Goal: Task Accomplishment & Management: Complete application form

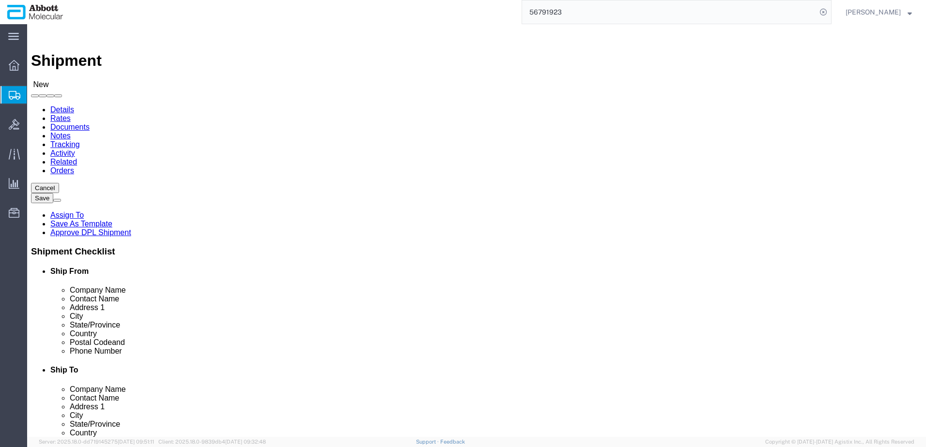
click at [0, 0] on span "Create from Template" at bounding box center [0, 0] width 0 height 0
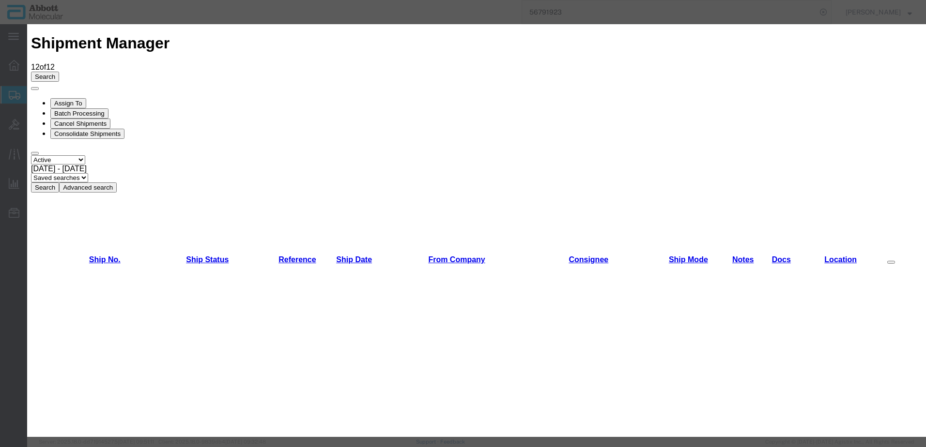
scroll to position [857, 0]
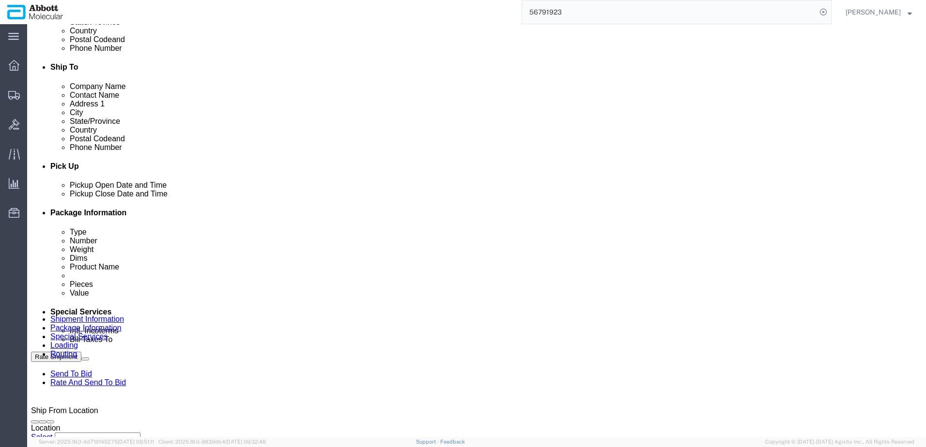
scroll to position [339, 0]
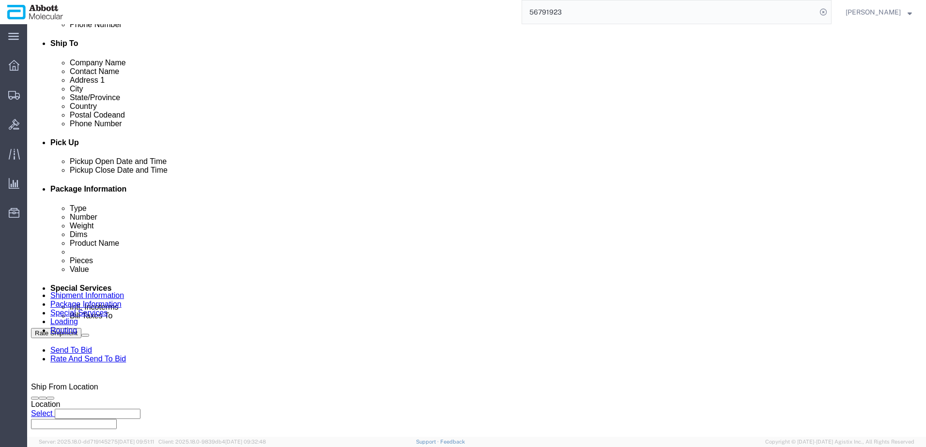
drag, startPoint x: 71, startPoint y: 317, endPoint x: 78, endPoint y: 311, distance: 9.3
click div "[DATE] 1:34 PM"
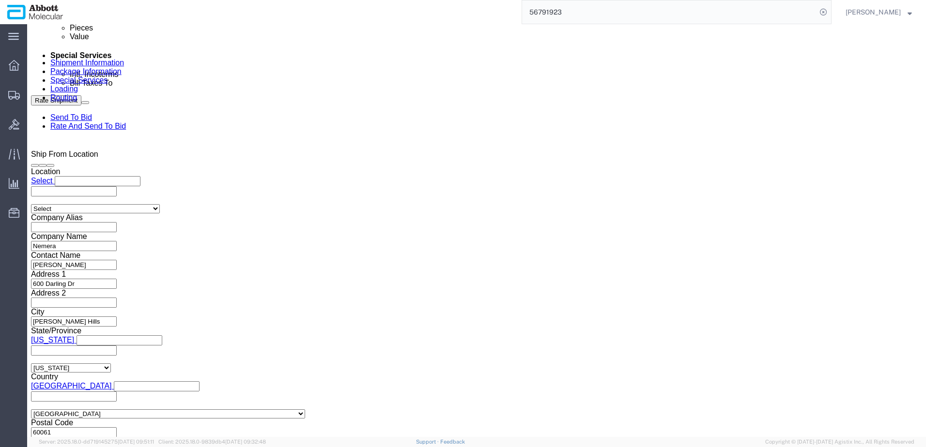
click input "1:34 PM"
type input "11:00 AM"
click button "Apply"
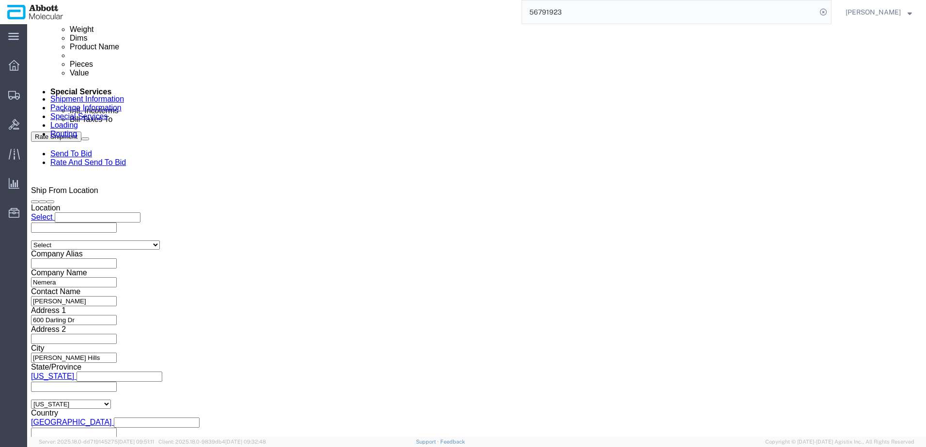
scroll to position [475, 0]
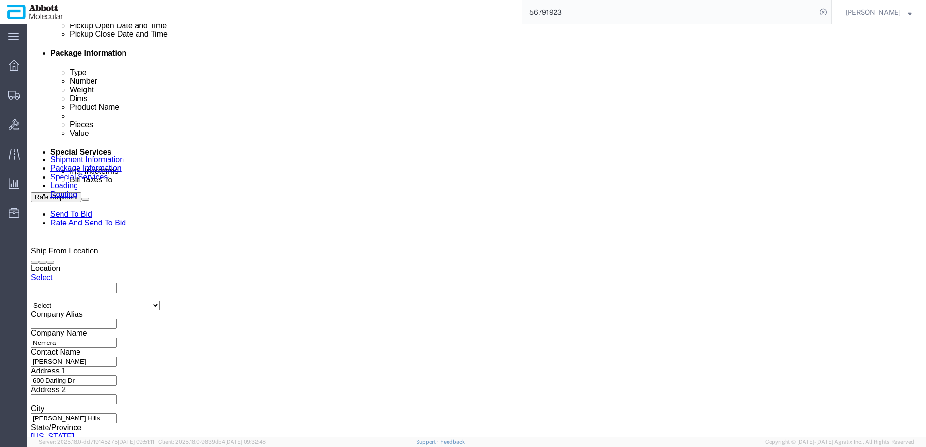
click input "text"
type input "n"
type input "Nemera_[DATE]"
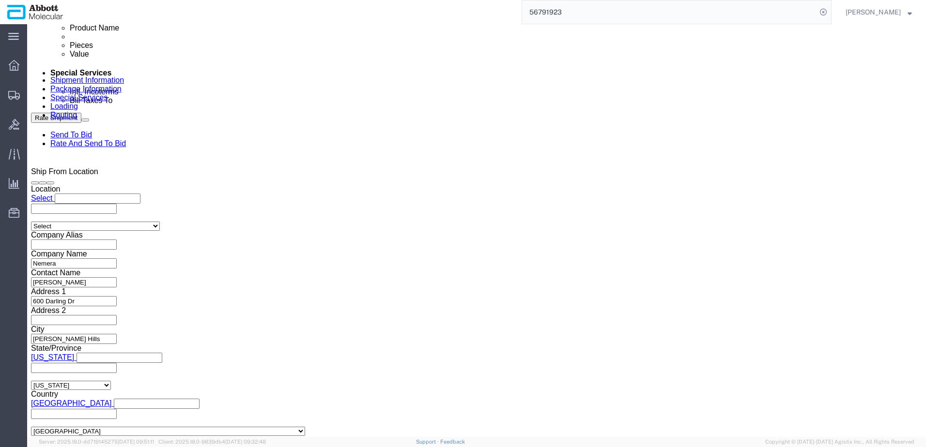
scroll to position [572, 0]
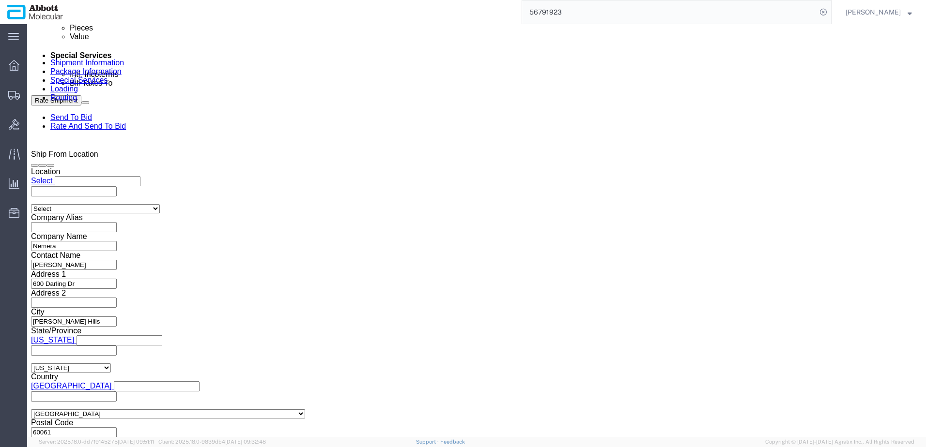
click input "Nemera_[DATE]"
select select "PURCHORD"
paste input "4900267641"
type input "4900267641"
select select "PURCHORD"
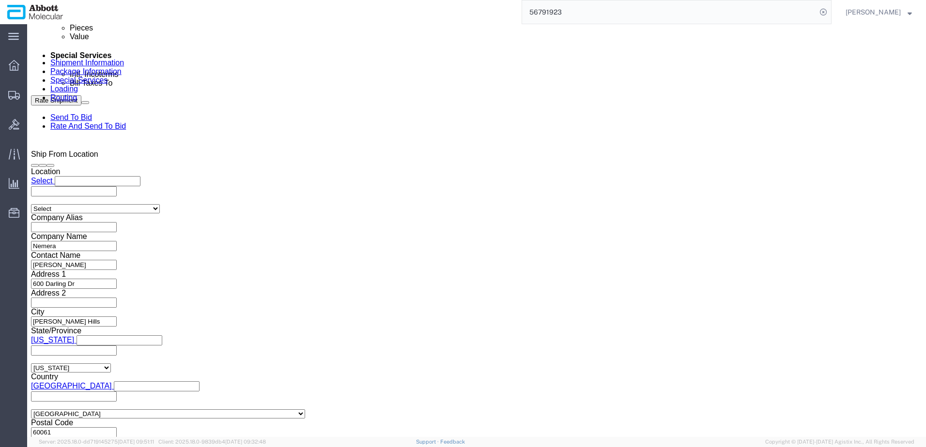
paste input "4900271430"
type input "4900271430"
click button "Continue"
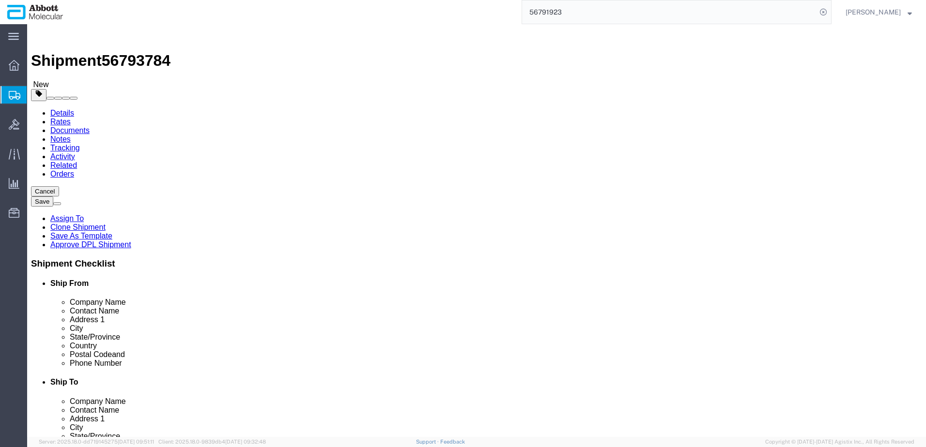
click select "Select Box (B) Box (C) Box (D) Cardboard Box(es) Crate (Instrument) Crate(s) En…"
select select "PSST"
click select "Select Box (B) Box (C) Box (D) Cardboard Box(es) Crate (Instrument) Crate(s) En…"
type input "2"
type input "48"
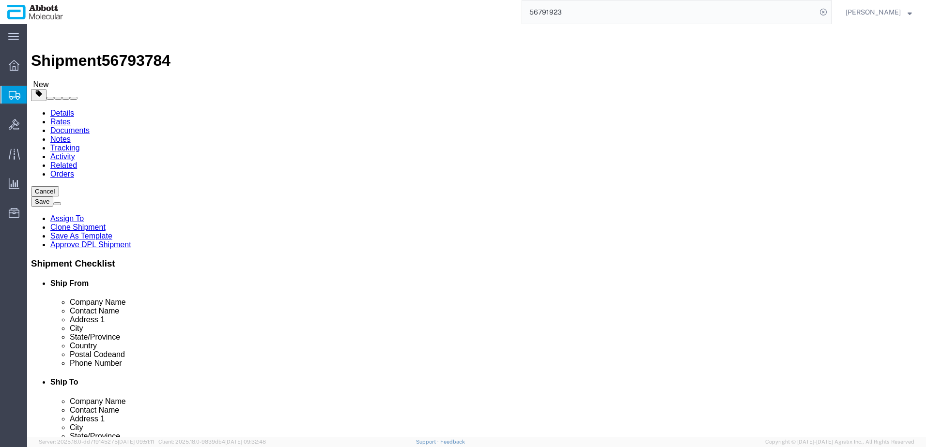
type input "40"
type input "44"
type input "390"
click input "checkbox"
checkbox input "true"
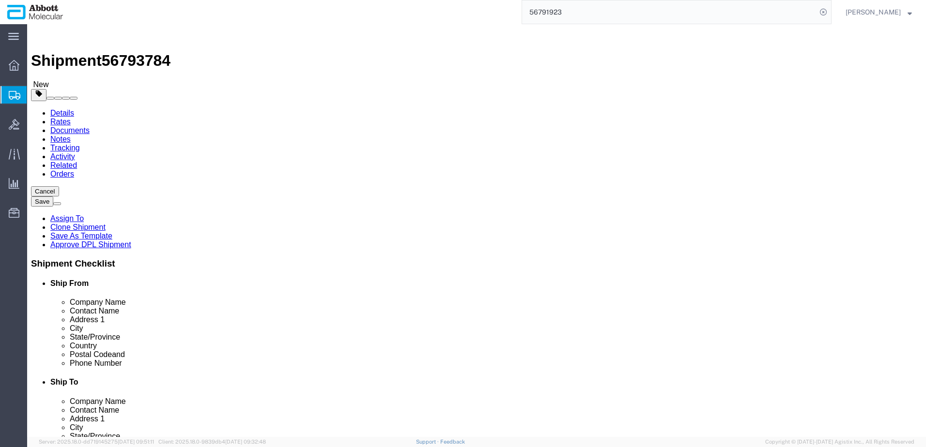
type input "AMBIENT"
click link "Add Content"
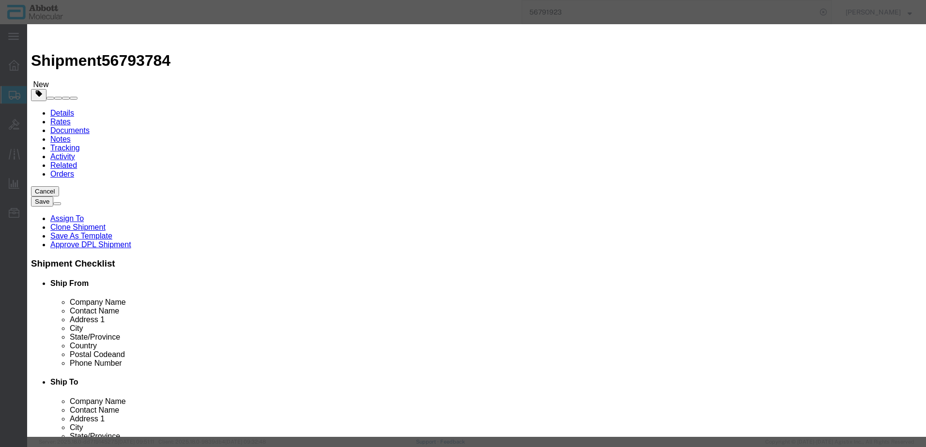
drag, startPoint x: 186, startPoint y: 156, endPoint x: 205, endPoint y: 151, distance: 19.8
click div "Transport Notes"
click input "text"
paste input "09N4910"
type input "09N4910"
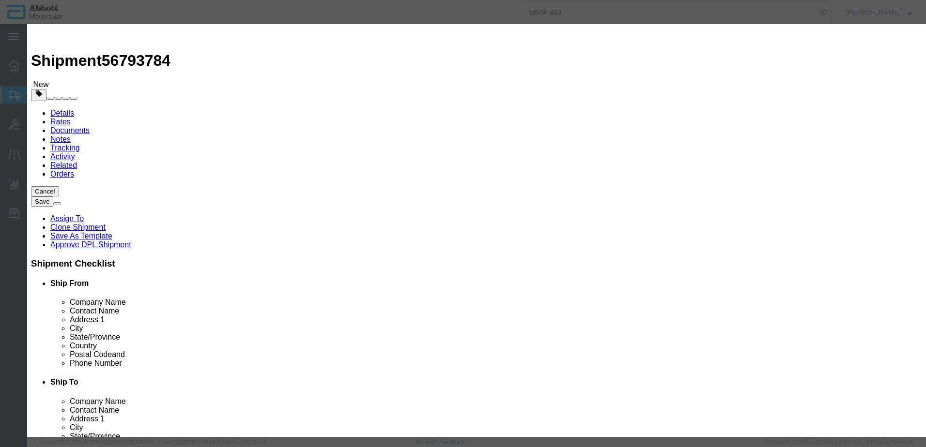
click td "Name: 09N4910"
type input "1"
select select
select select "US"
type input "AMBIENT"
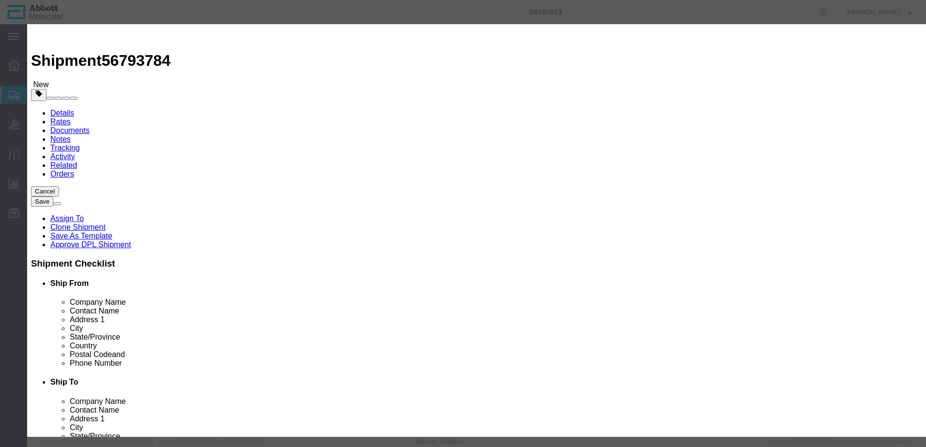
type input "09N4910"
type textarea "Alinity m Transport Tube Pierceable Capped"
type input "09N4910"
type input "360"
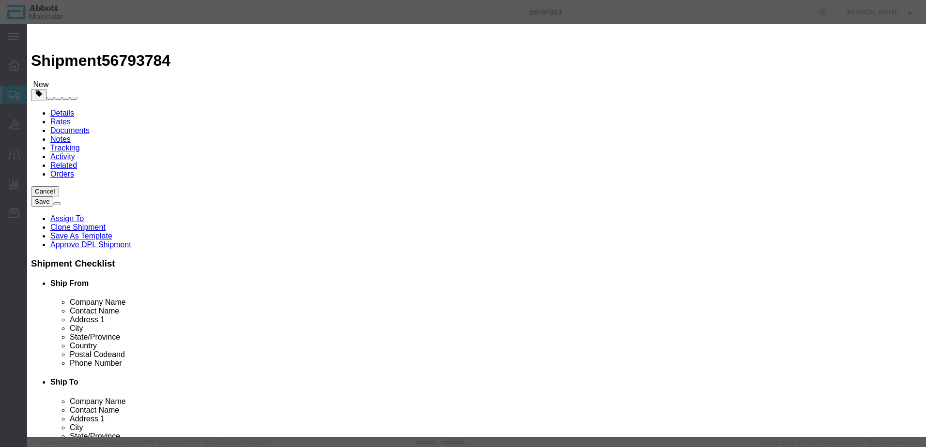
type input "360"
click button "Save & Close"
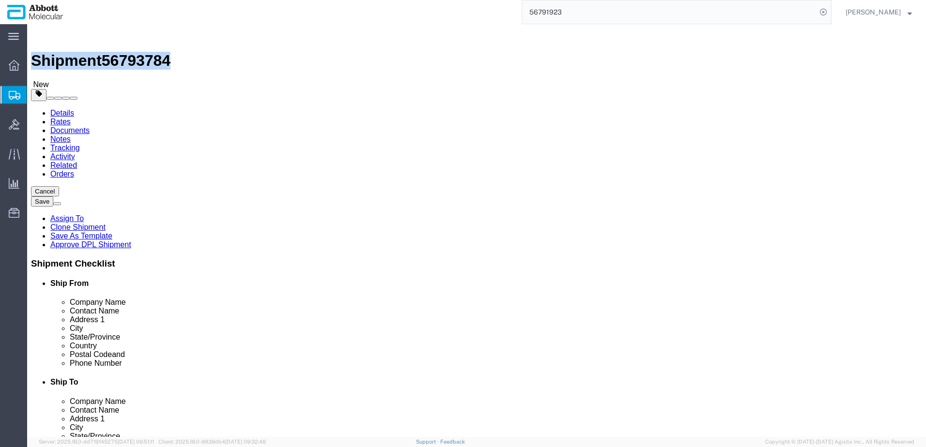
drag, startPoint x: 26, startPoint y: 10, endPoint x: 131, endPoint y: 14, distance: 105.1
click h1 "Shipment 56793784"
copy h1 "Shipment 56793784"
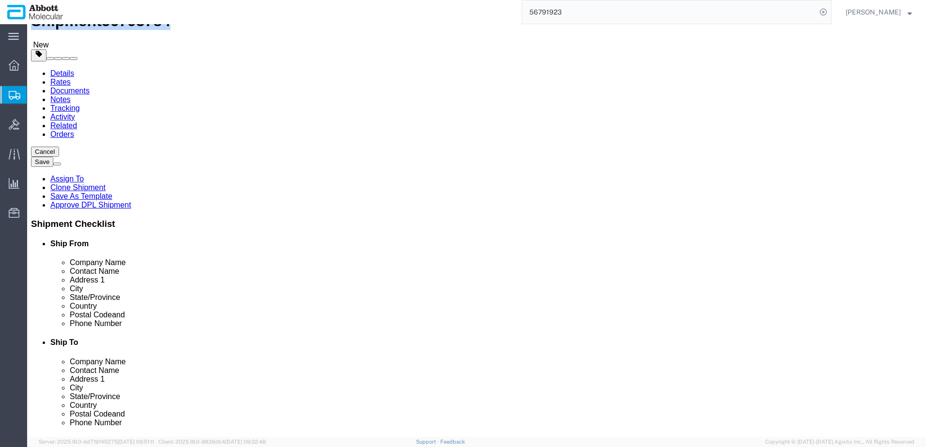
click button "Rate Shipment"
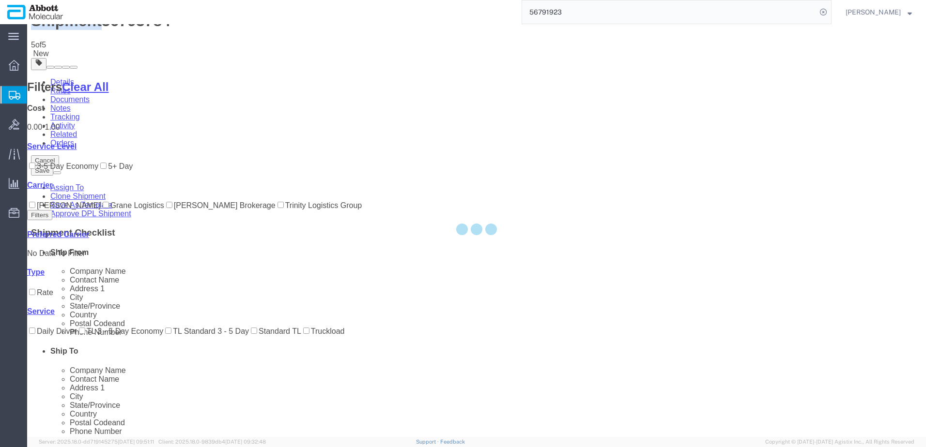
scroll to position [0, 0]
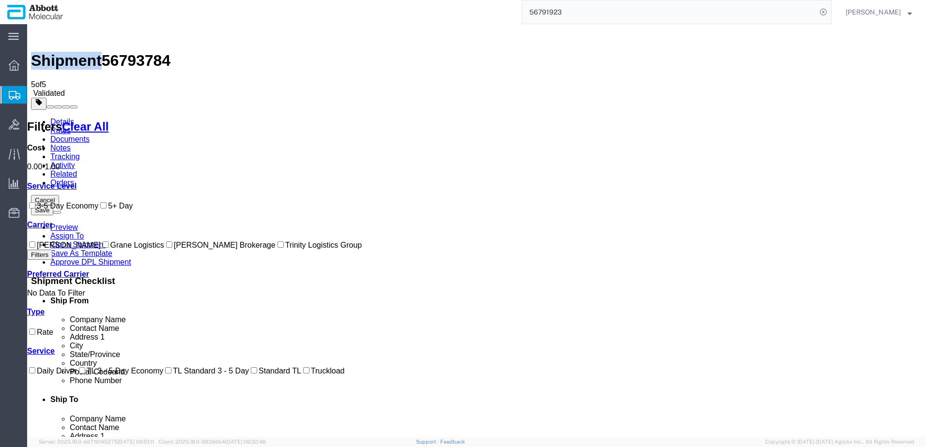
click at [103, 248] on input "Grane Logistics" at bounding box center [106, 245] width 6 height 6
checkbox input "true"
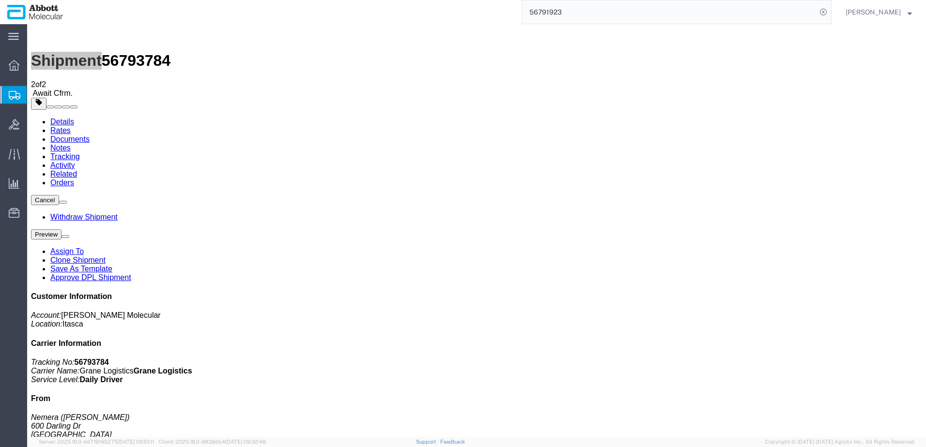
click at [0, 0] on span "Create from Template" at bounding box center [0, 0] width 0 height 0
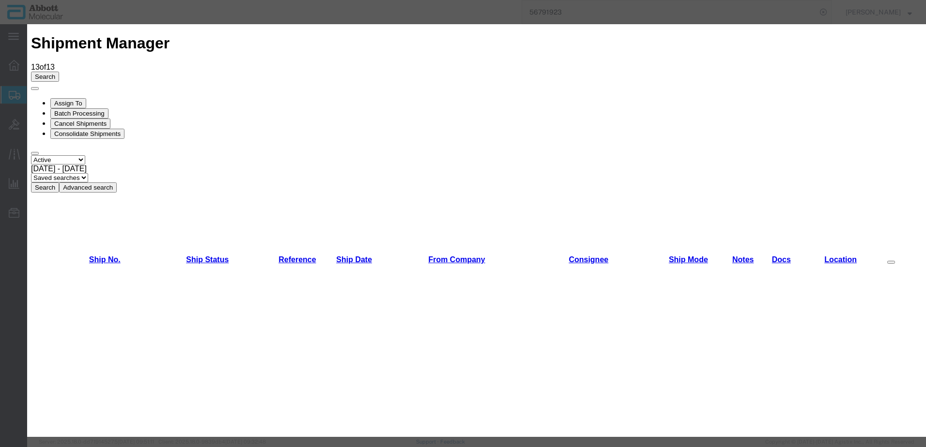
scroll to position [436, 0]
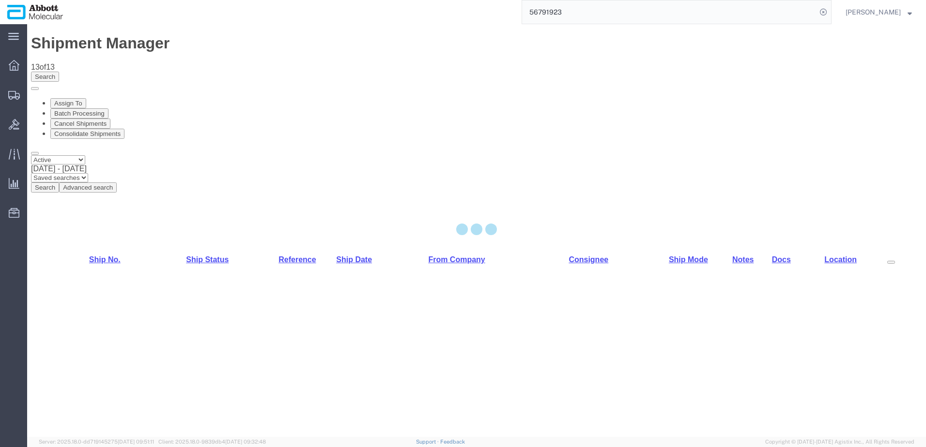
select select "48454"
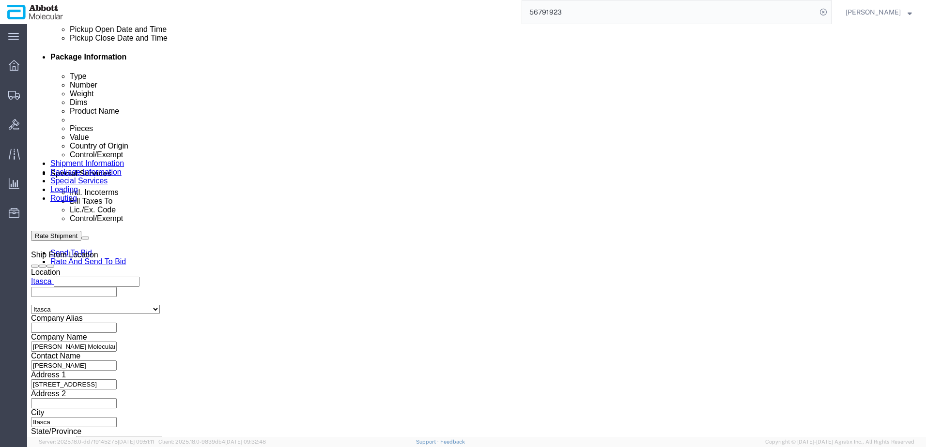
scroll to position [436, 0]
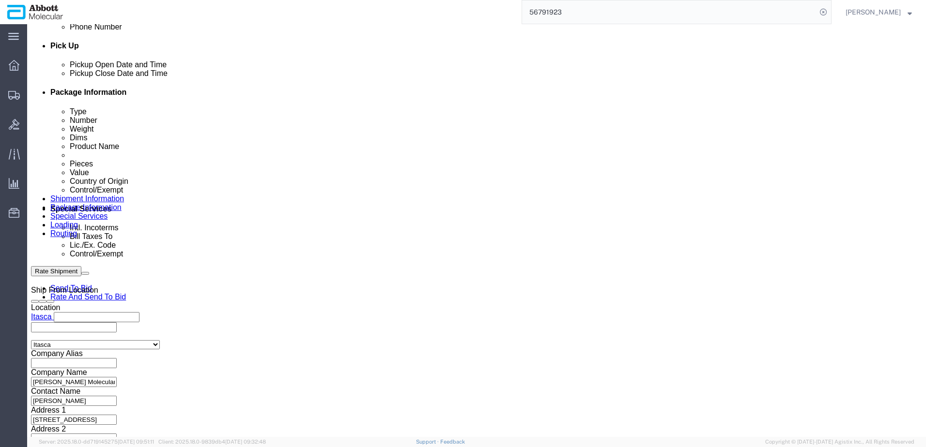
click input "text"
paste input "620694464"
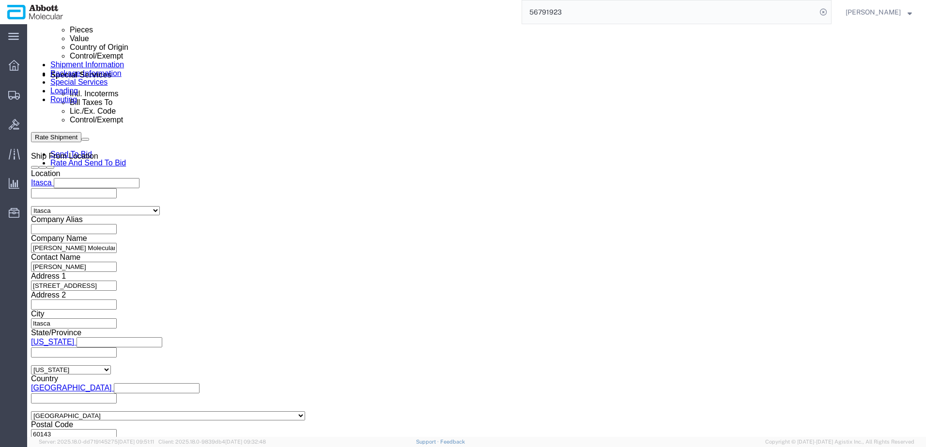
scroll to position [581, 0]
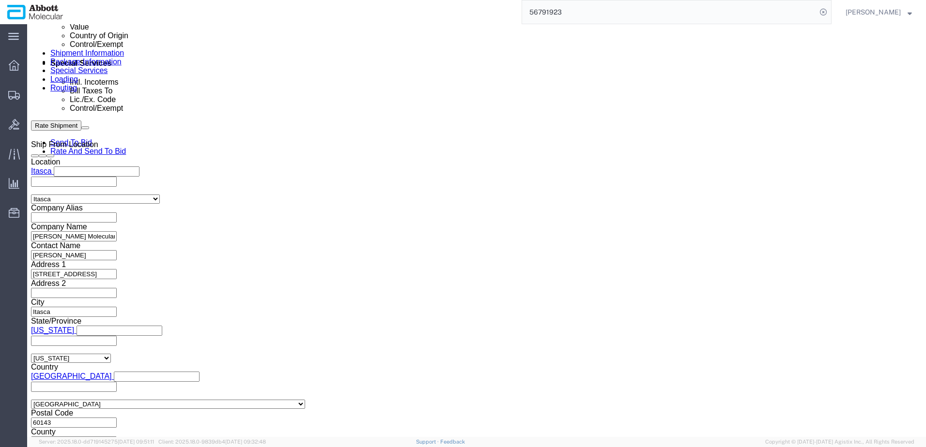
type input "620694464"
click button "Continue"
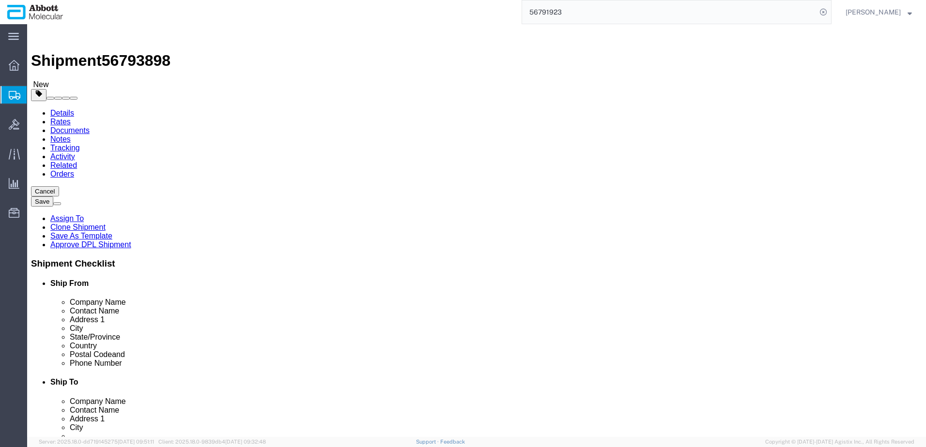
click select "Select Box (B) Box (C) Box (D) Cardboard Box(es) Crate (Instrument) Crate(s) En…"
type input "28"
type input "15"
type input "20"
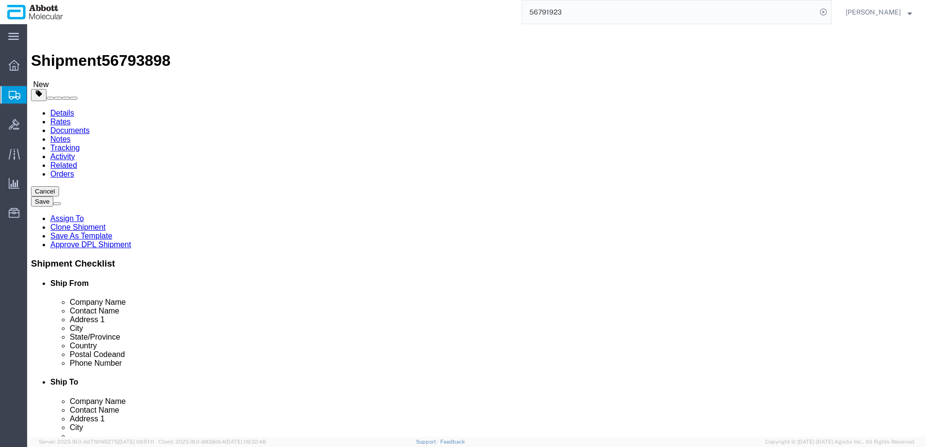
type input "6"
click input "checkbox"
checkbox input "true"
type input "AMBIENT"
click link "Add Content"
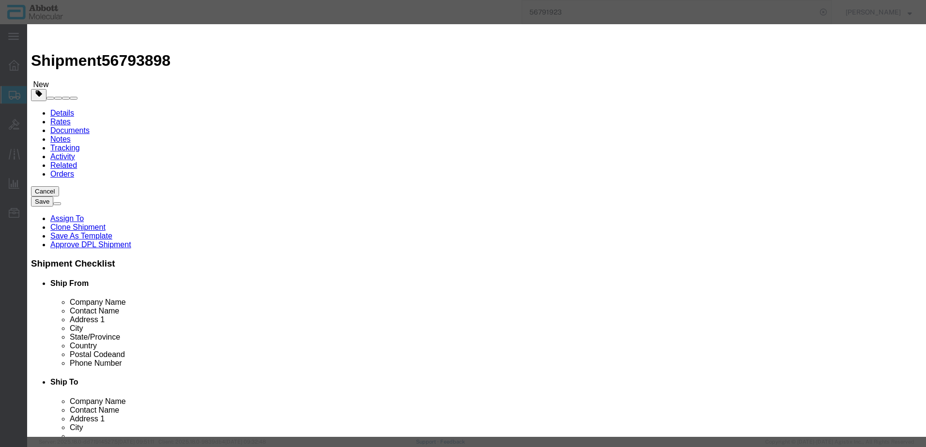
click input "text"
type input "56-100004"
click td "Name: 56-100004"
type input "1"
select select
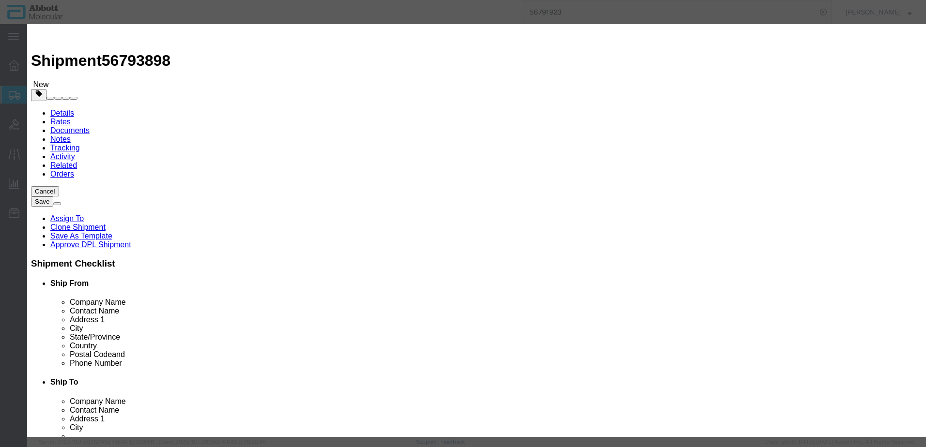
select select "US"
type input "AMBIENT"
type input "8517790000"
select select "BIS"
checkbox input "false"
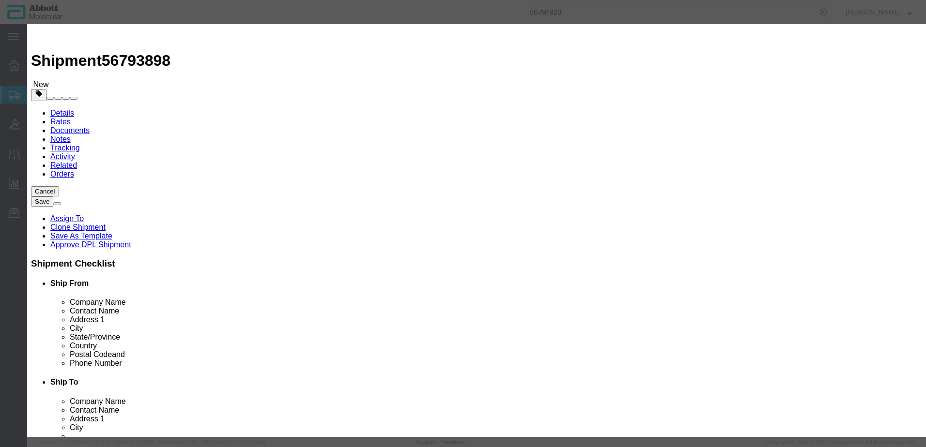
checkbox input "false"
type input "56-100004"
type textarea "ASSY; PIPETTOR; ELECTRONICS BOX"
type input "56-100004"
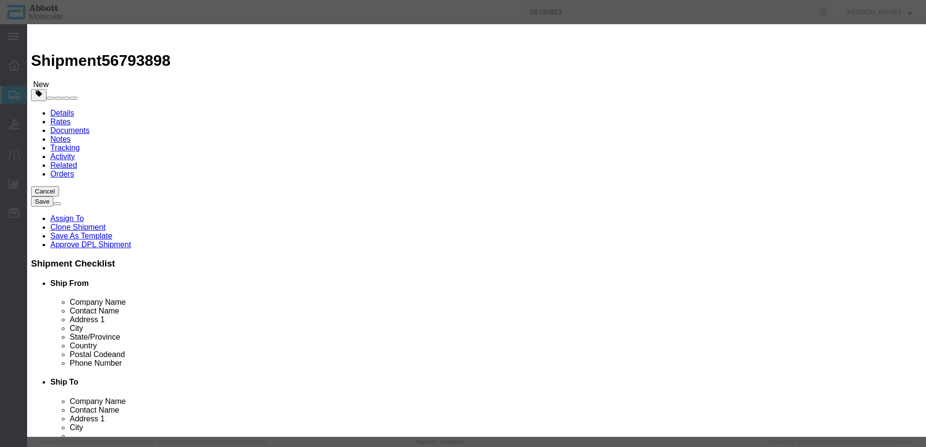
select select "NLR"
type input "1"
click button "Save & Close"
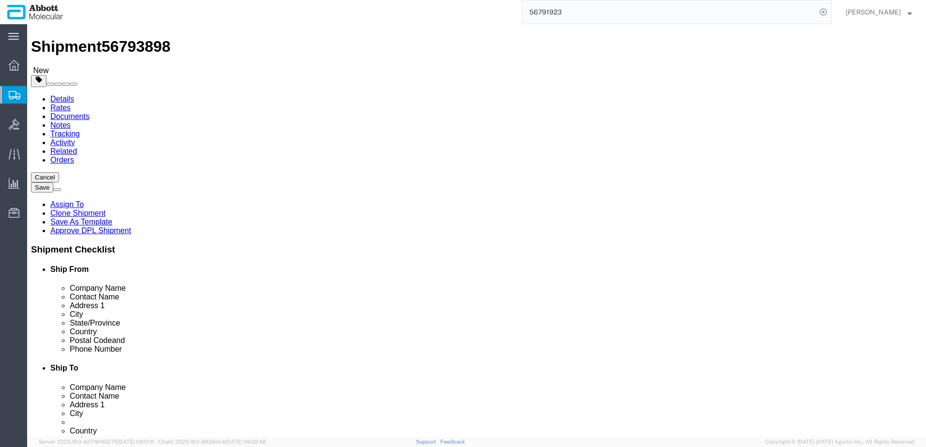
scroll to position [21, 0]
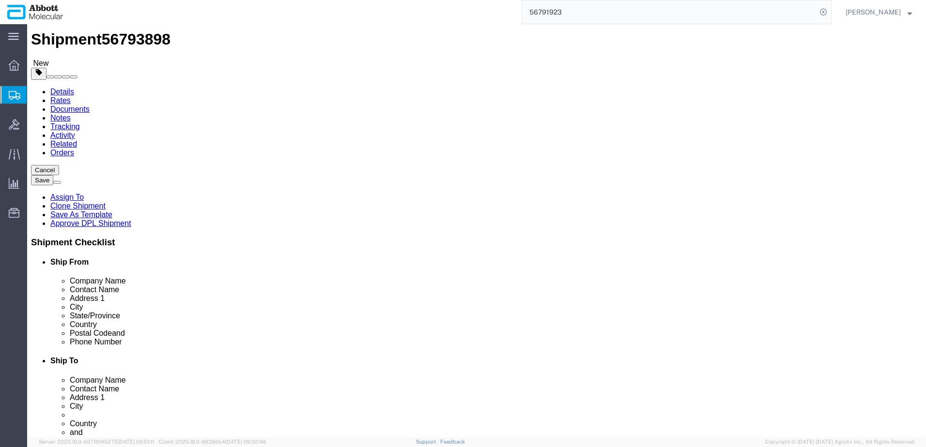
click button "Continue"
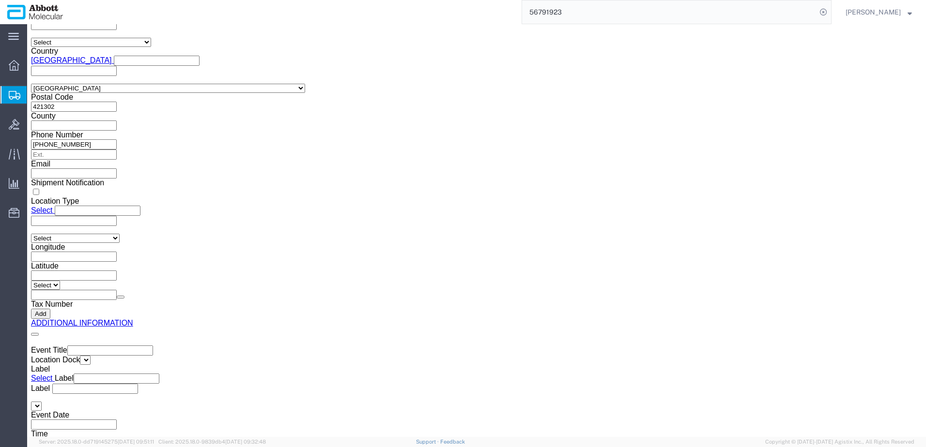
scroll to position [1457, 0]
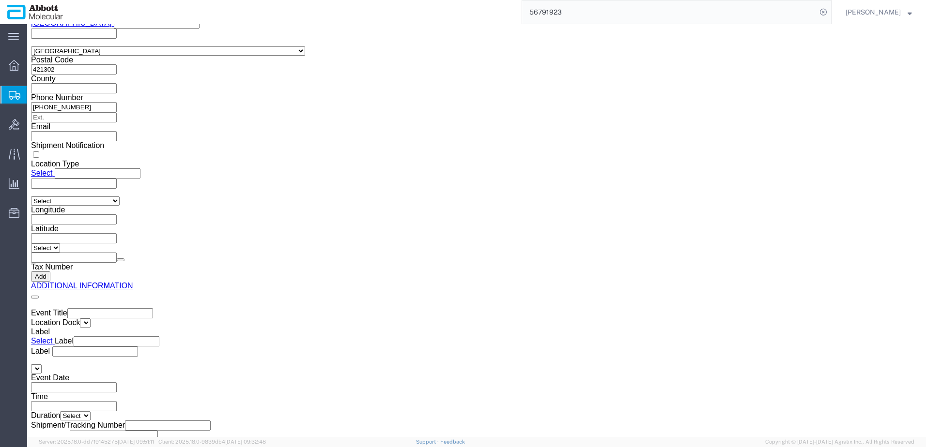
click button "Upload"
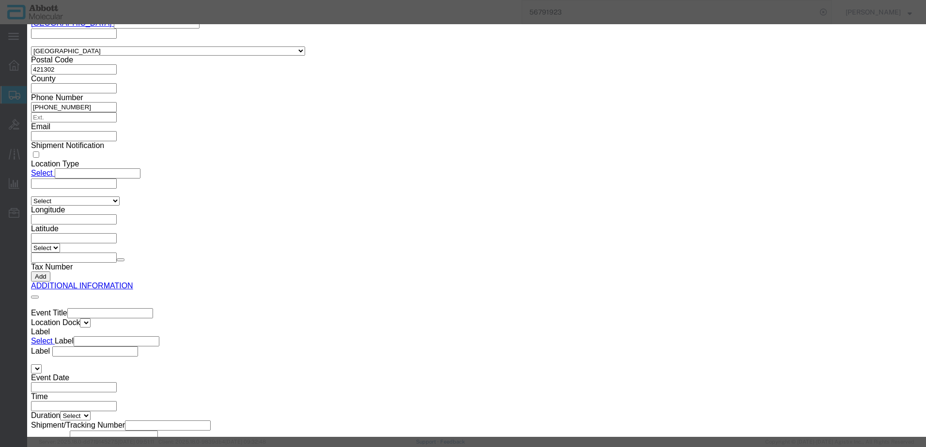
click button "Browse"
type input "C:\fakepath\620694464 SLI DSV.pdf"
click button "Upload"
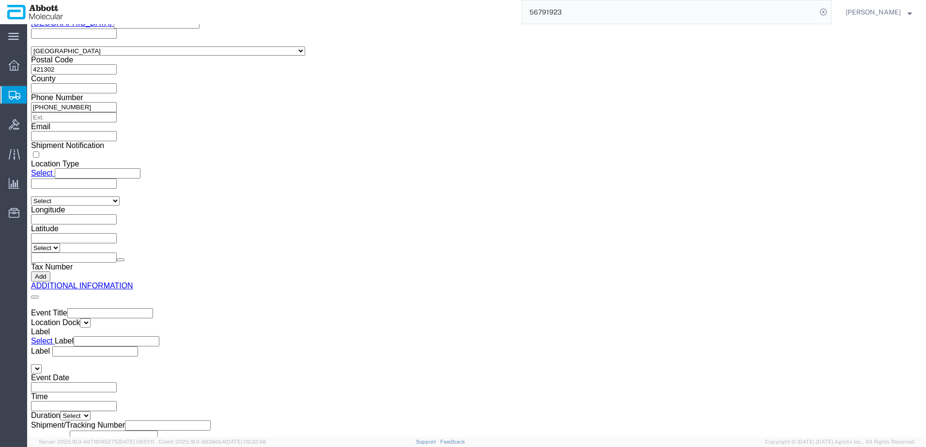
drag, startPoint x: 25, startPoint y: 14, endPoint x: 131, endPoint y: 12, distance: 105.6
click h1 "Shipment 56793898"
copy h1 "Shipment 56793898"
click button "Rate Shipment"
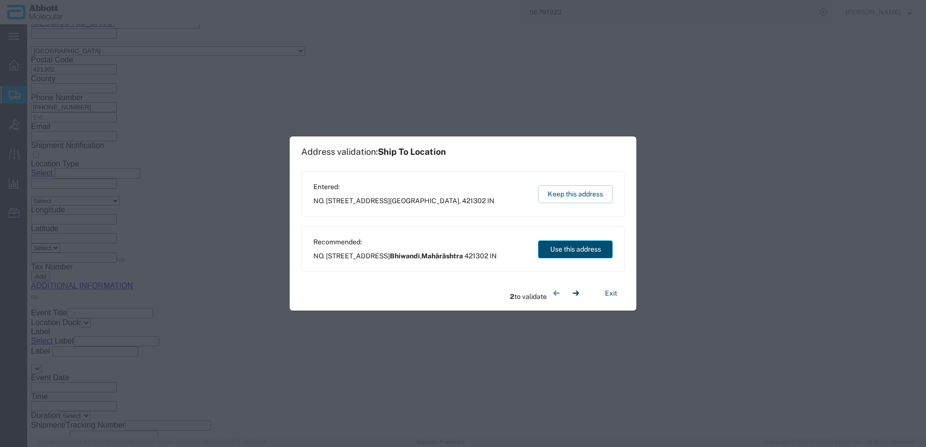
click at [580, 253] on button "Use this address" at bounding box center [575, 250] width 75 height 18
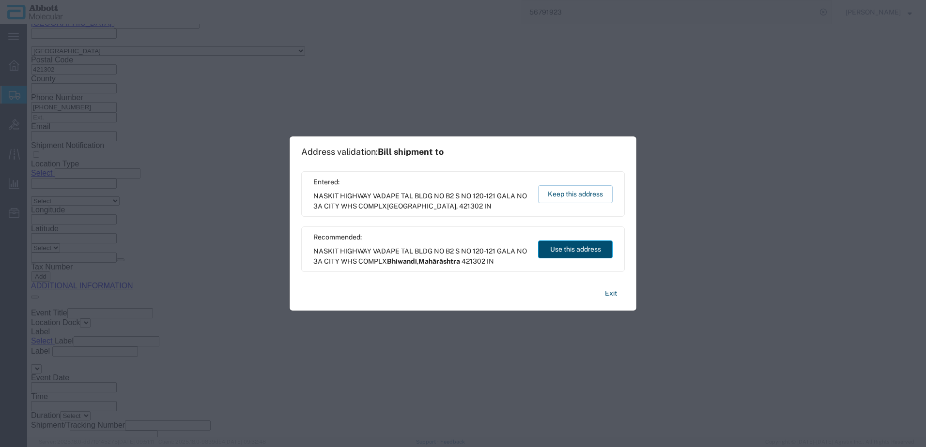
click at [580, 253] on button "Use this address" at bounding box center [575, 250] width 75 height 18
select select "MH"
type input "Bhiwandi"
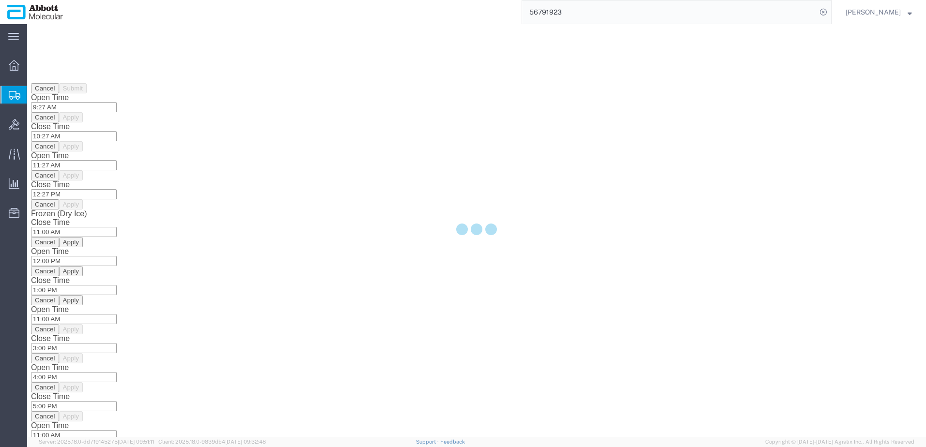
scroll to position [0, 0]
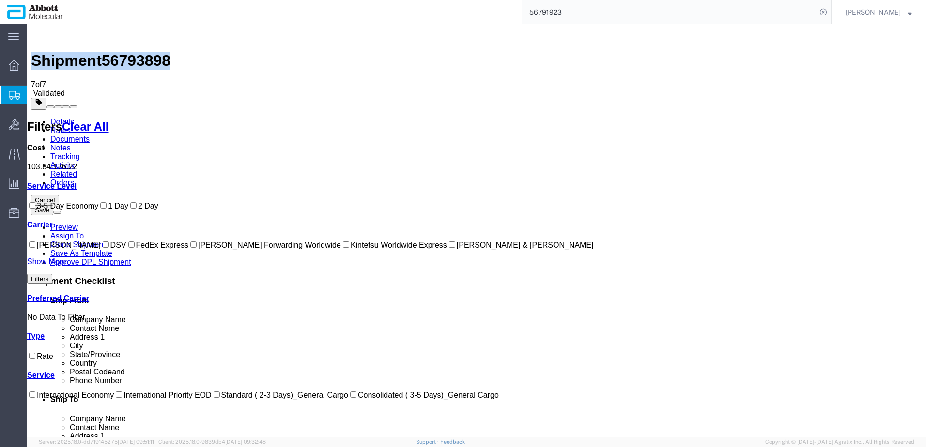
click at [103, 248] on input "DSV" at bounding box center [106, 245] width 6 height 6
checkbox input "true"
